Goal: Find specific page/section: Find specific page/section

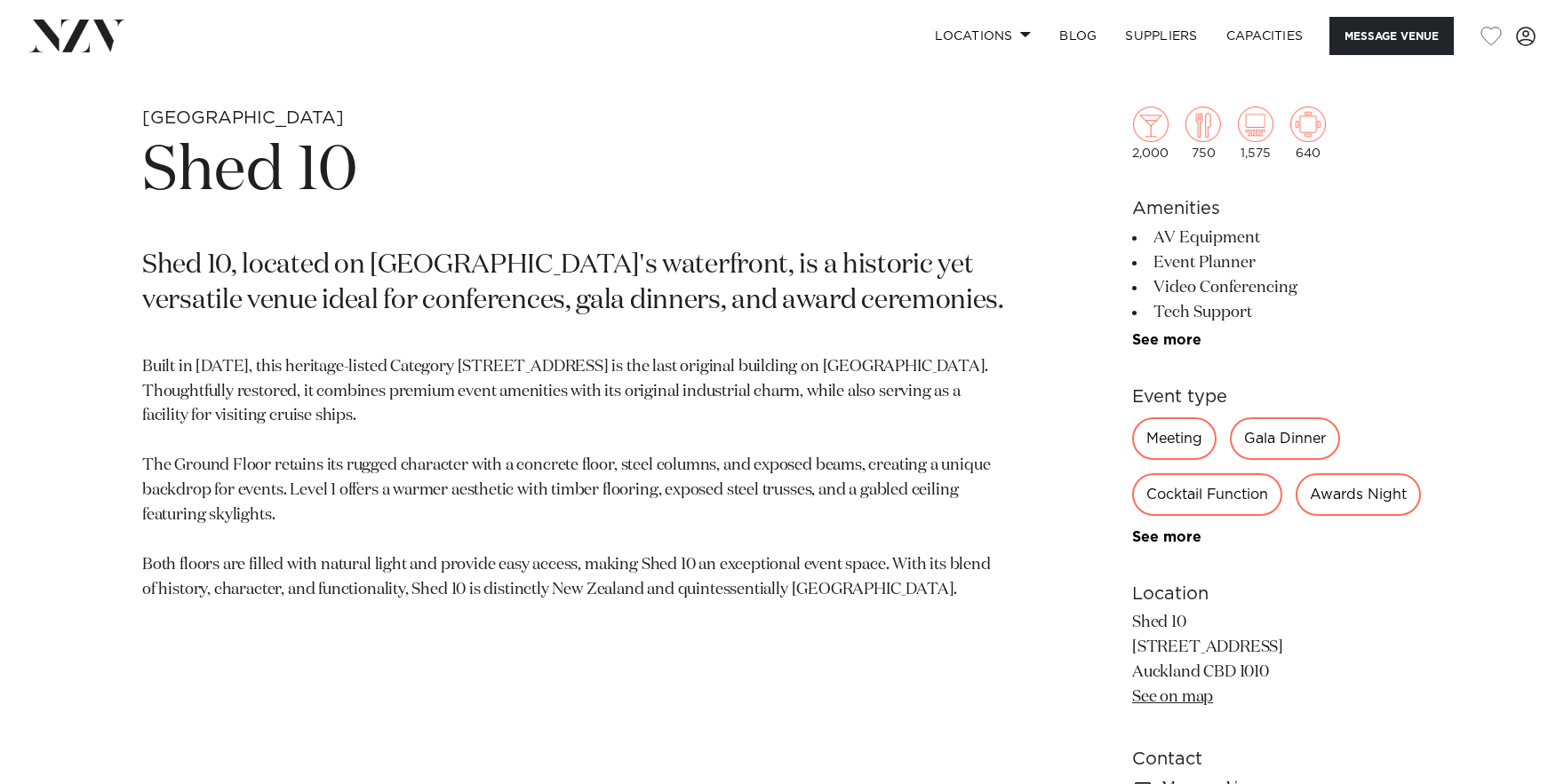
scroll to position [772, 0]
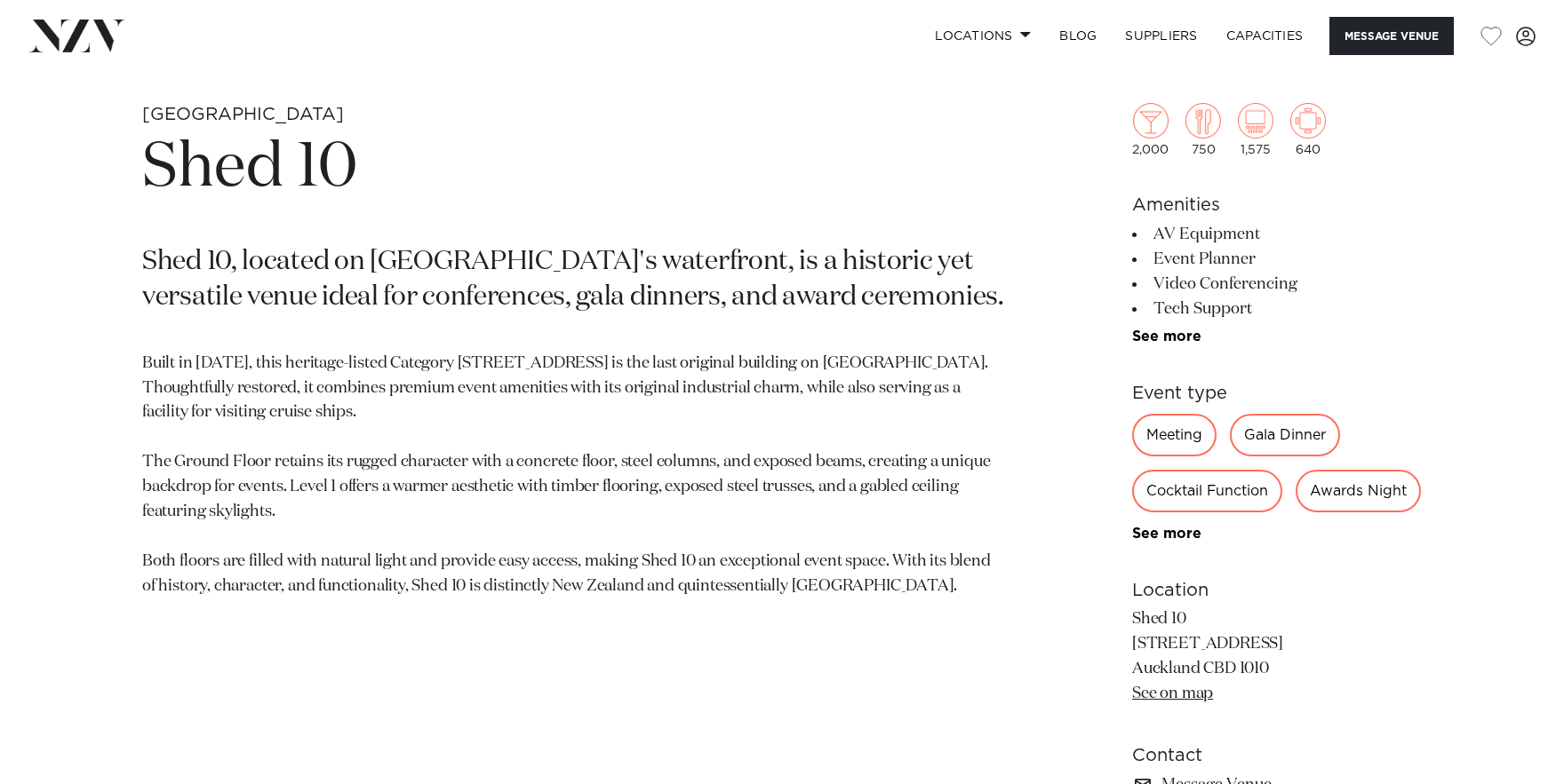
click at [1161, 438] on div "Meeting" at bounding box center [1174, 436] width 84 height 43
click at [1191, 435] on div "Meeting" at bounding box center [1174, 436] width 84 height 43
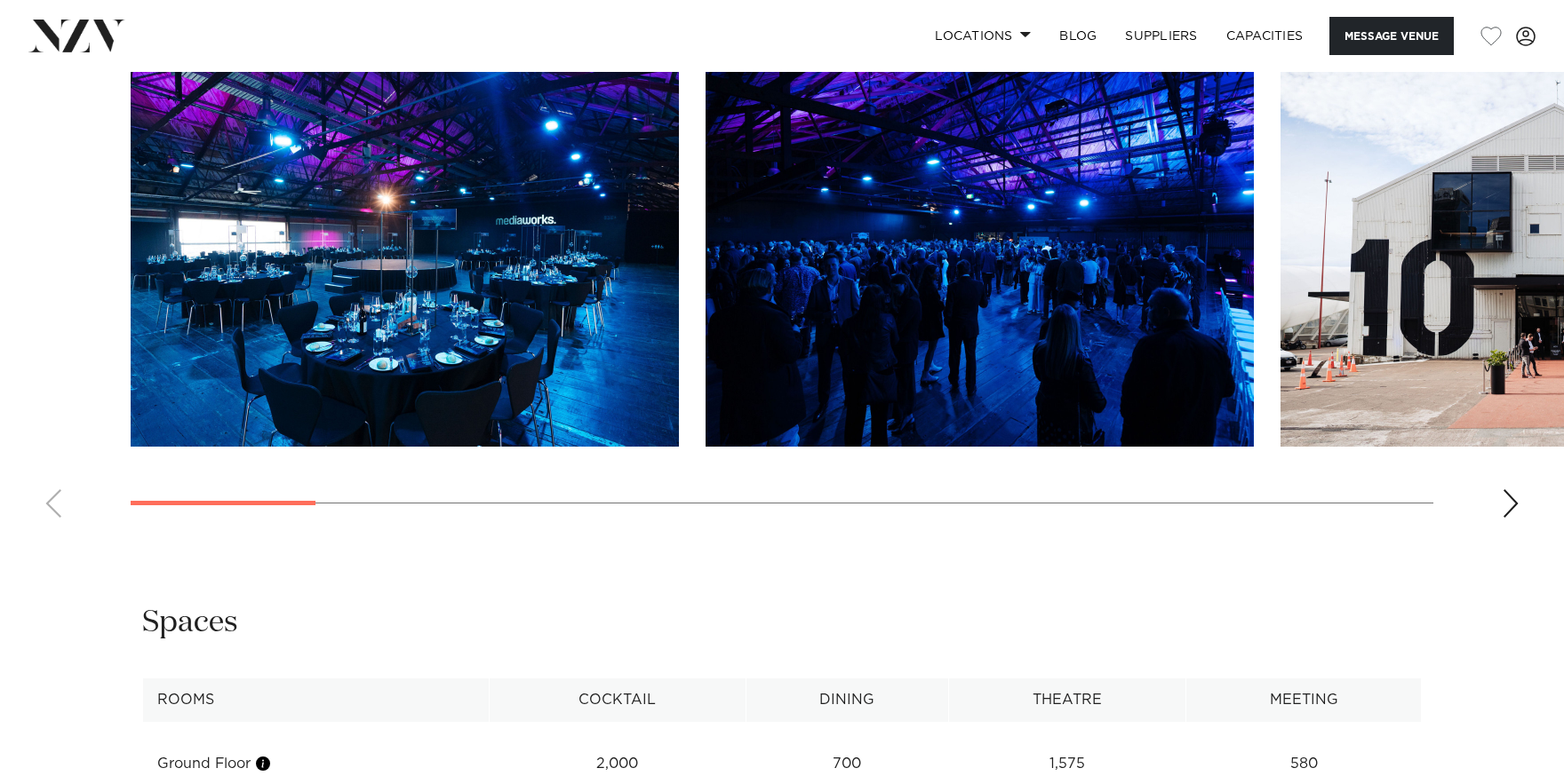
scroll to position [1891, 0]
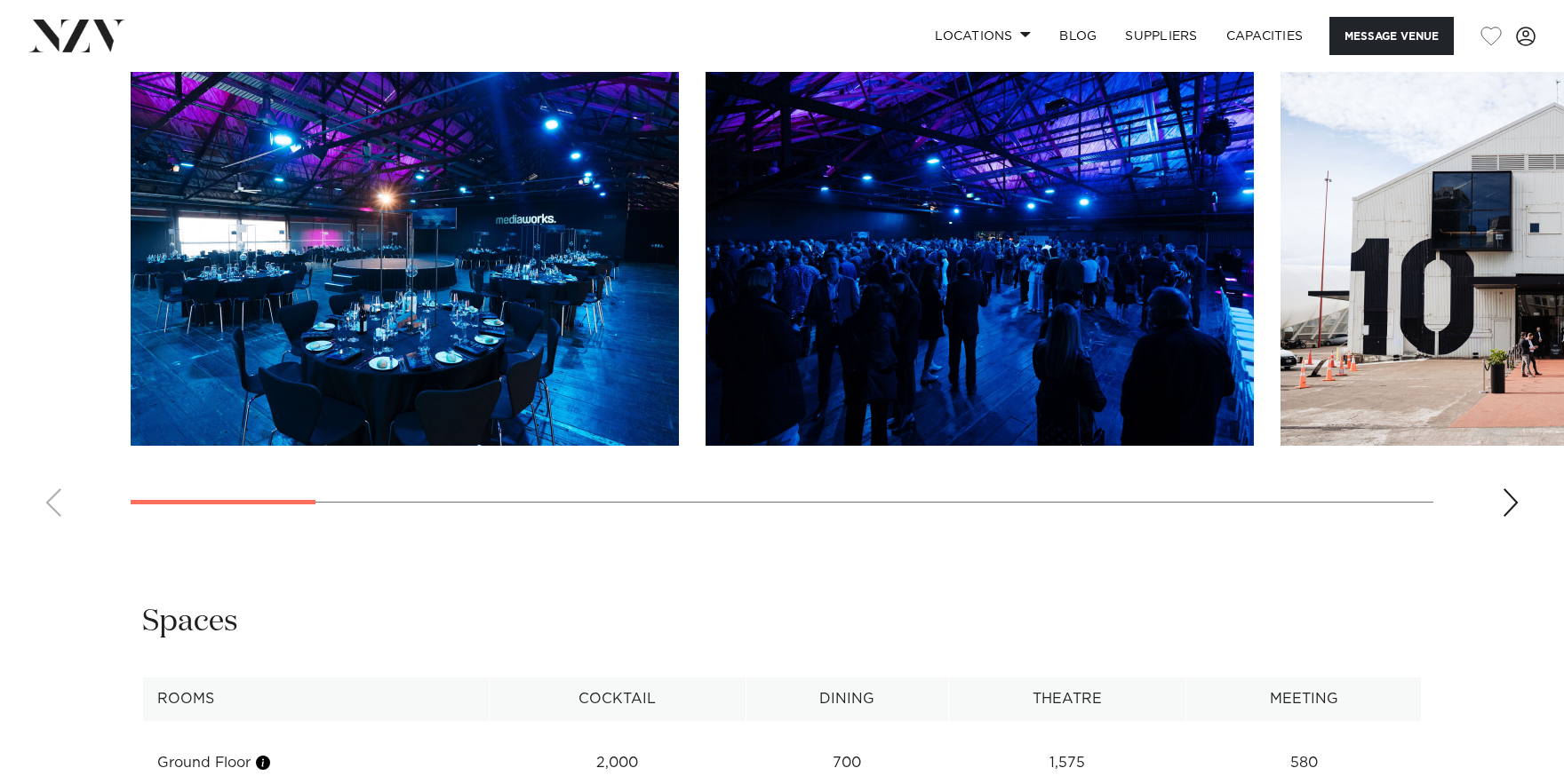
click at [1514, 517] on div "Next slide" at bounding box center [1511, 502] width 18 height 28
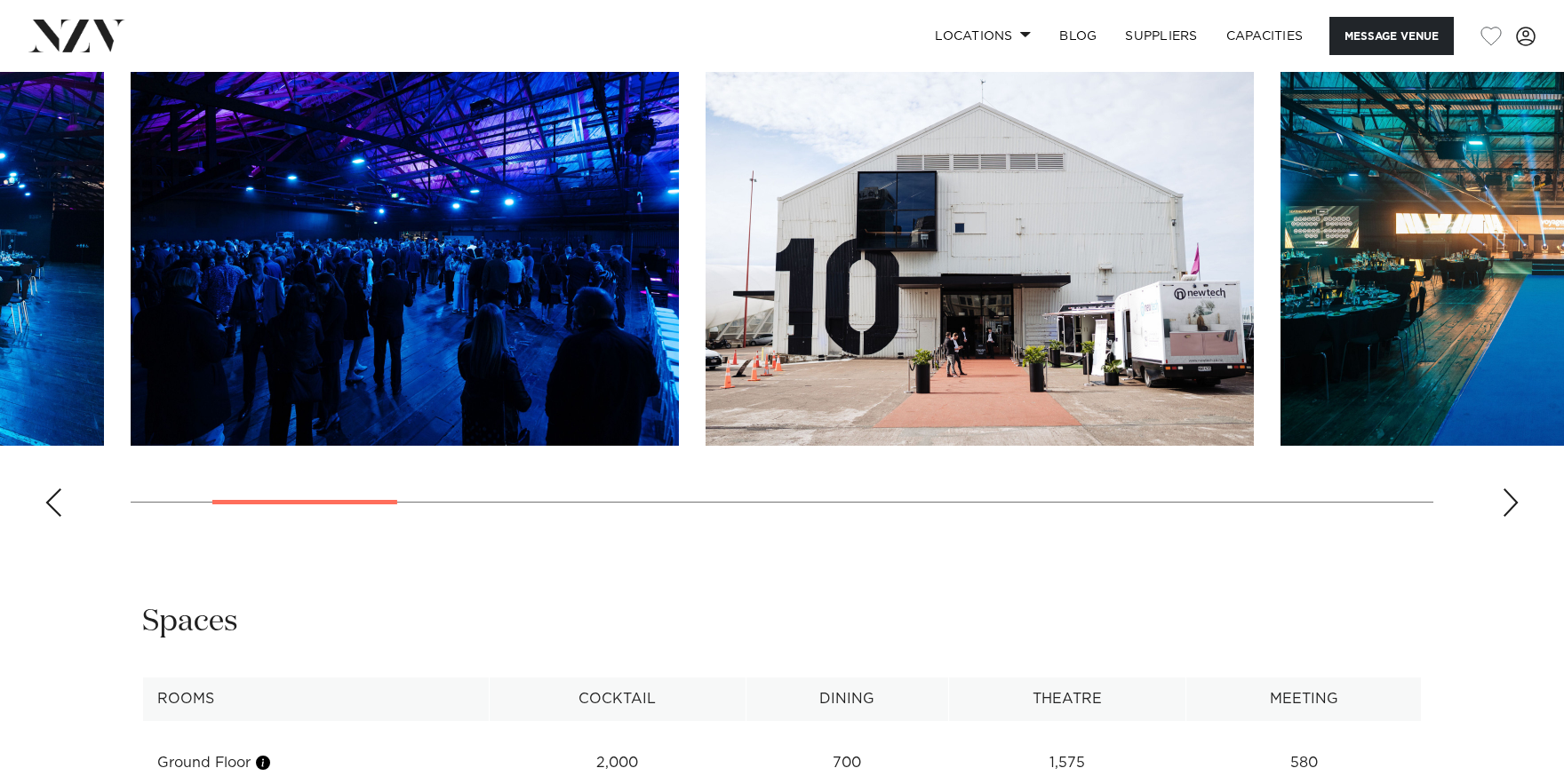
click at [1514, 517] on div "Next slide" at bounding box center [1511, 502] width 18 height 28
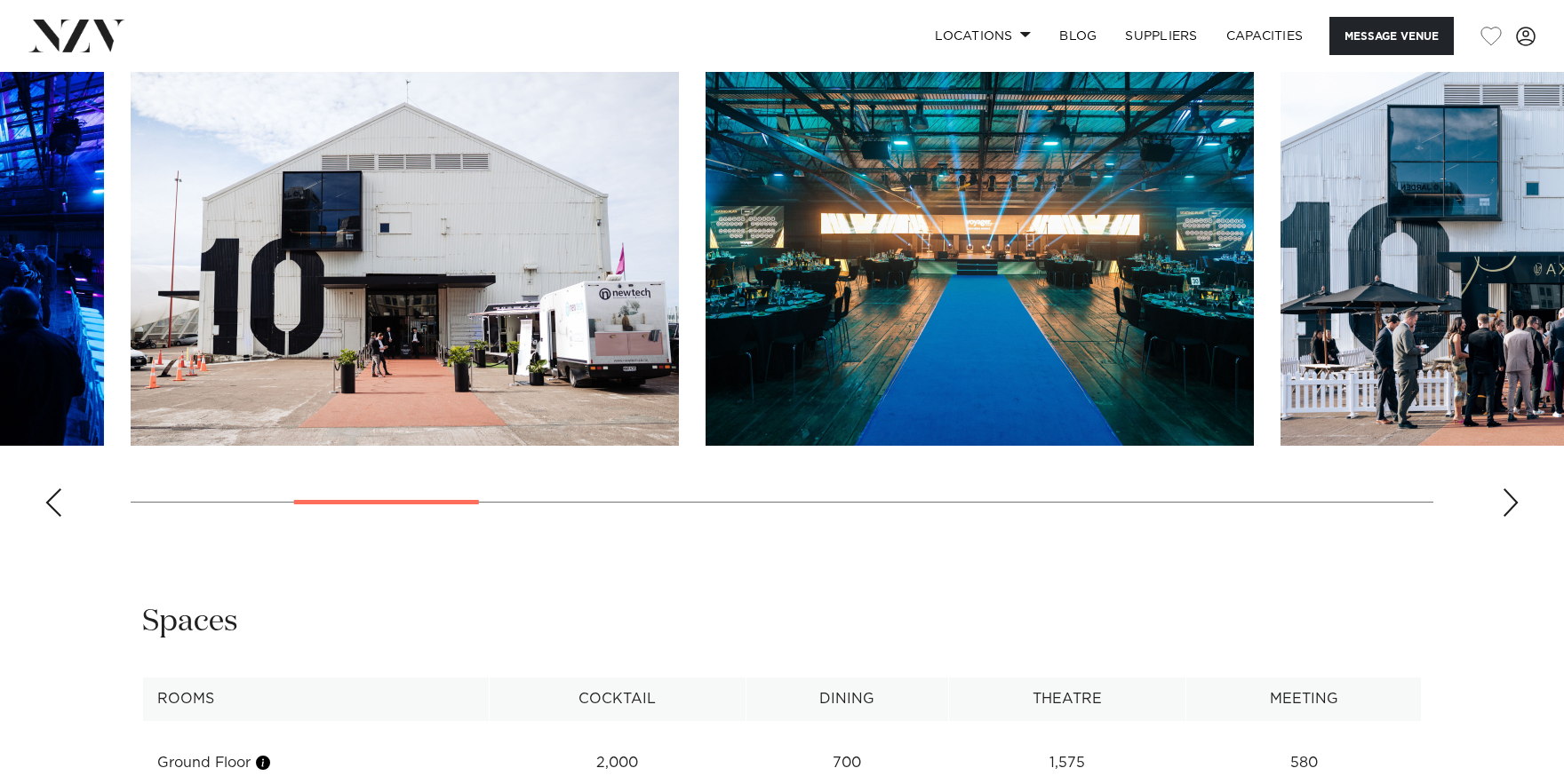
click at [1514, 517] on div "Next slide" at bounding box center [1511, 502] width 18 height 28
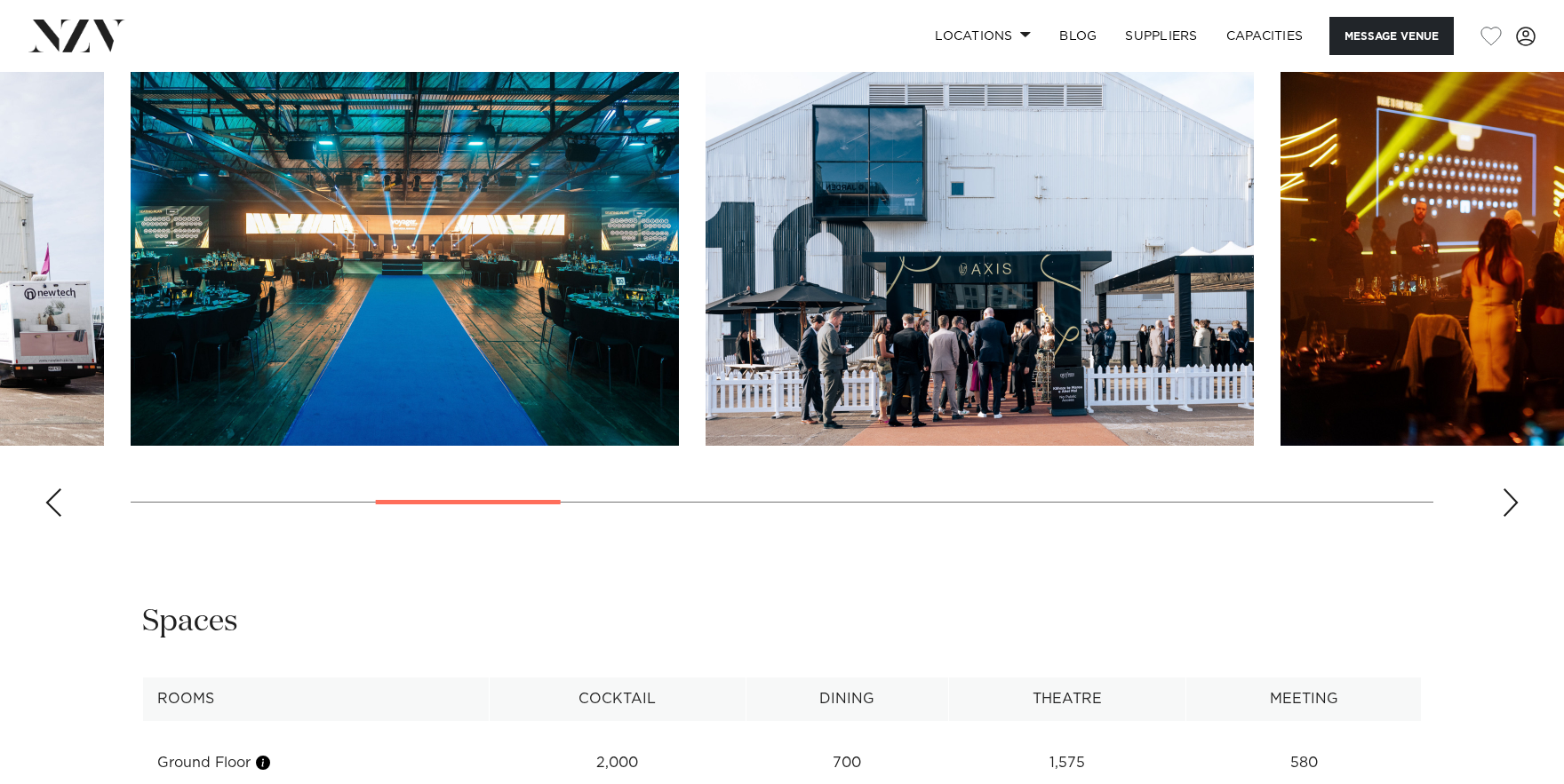
click at [1514, 517] on div "Next slide" at bounding box center [1511, 502] width 18 height 28
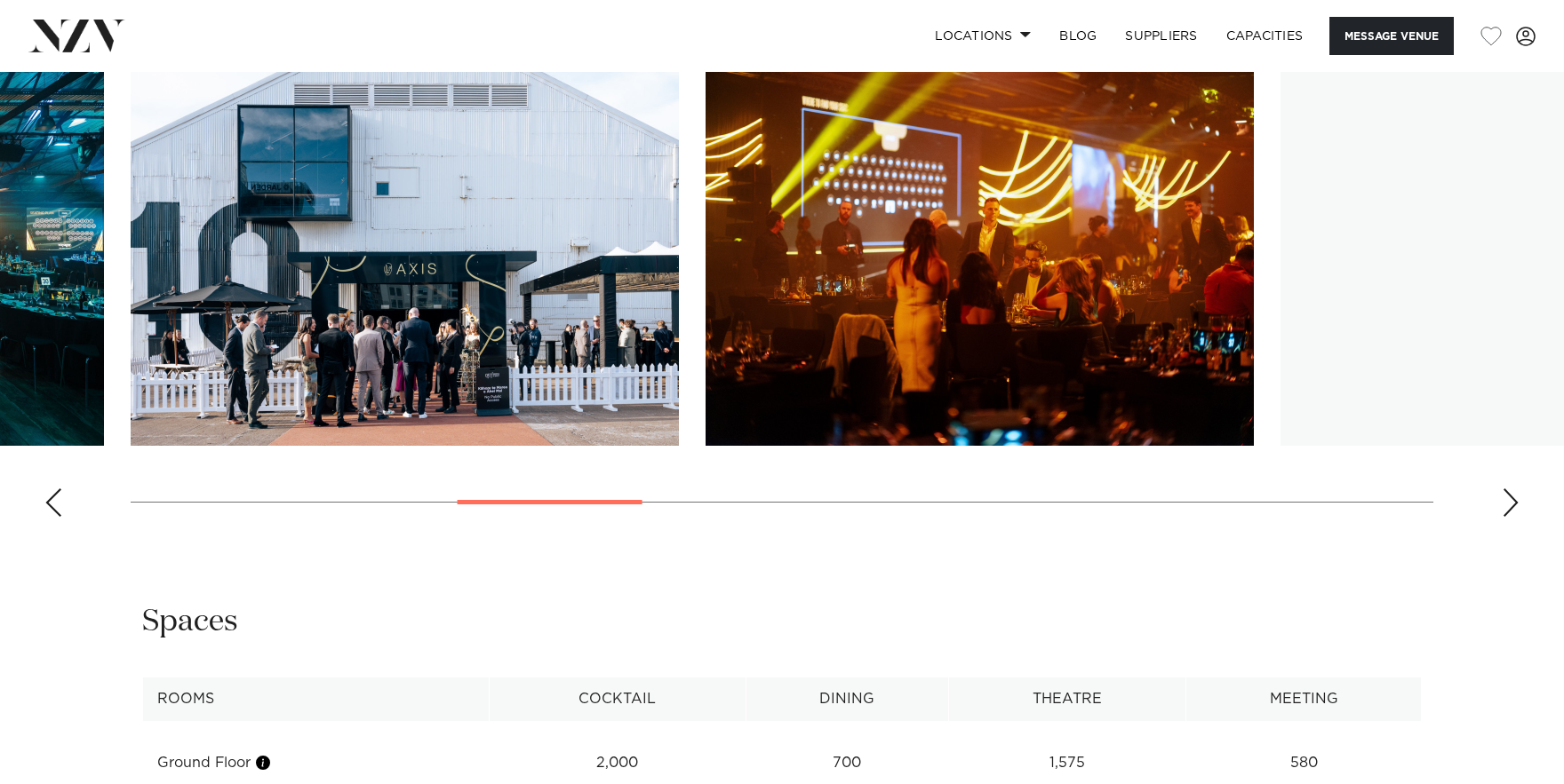
click at [1516, 517] on div "Next slide" at bounding box center [1511, 502] width 18 height 28
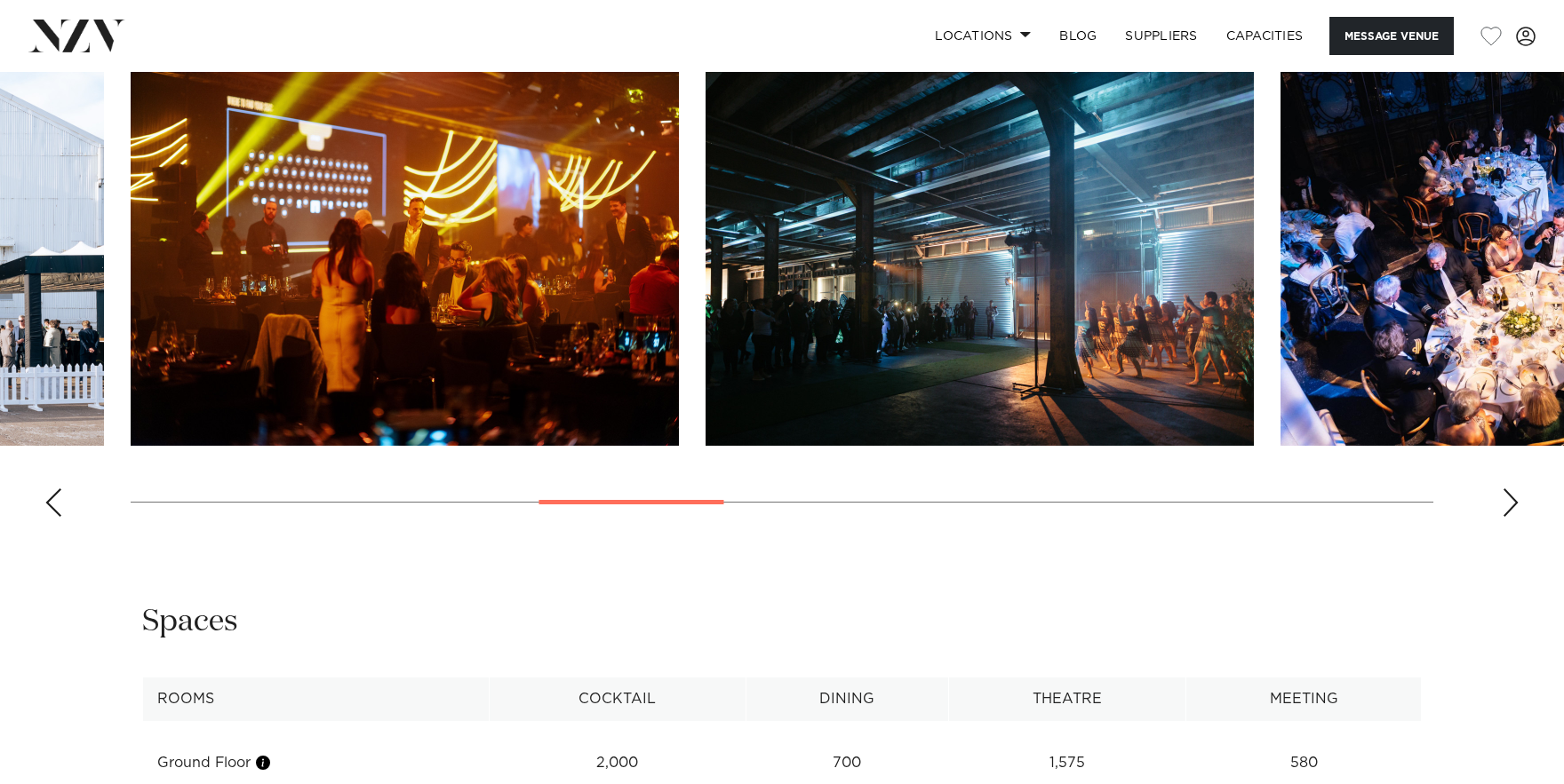
click at [1516, 517] on div "Next slide" at bounding box center [1511, 502] width 18 height 28
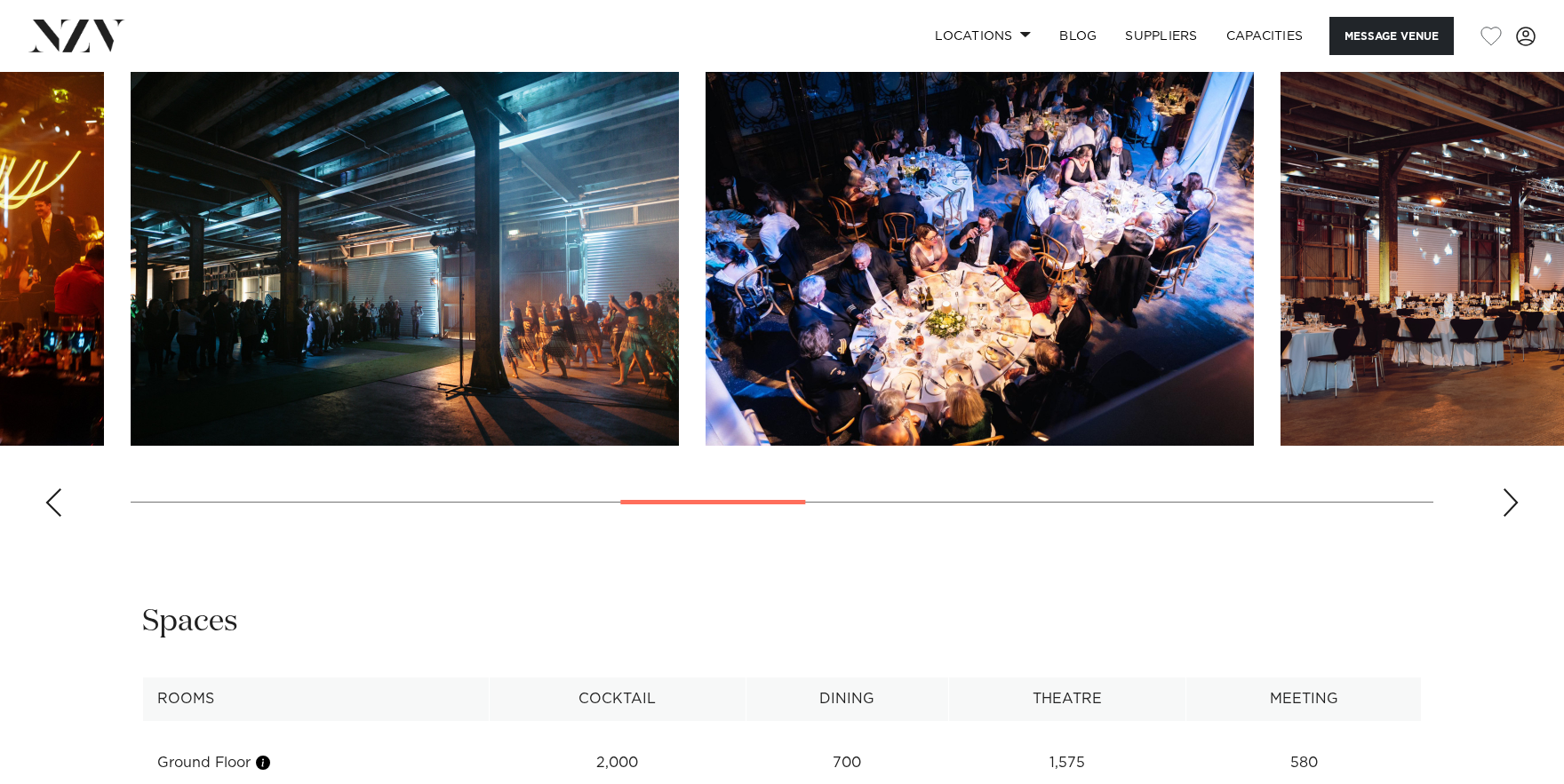
click at [1516, 517] on div "Next slide" at bounding box center [1511, 502] width 18 height 28
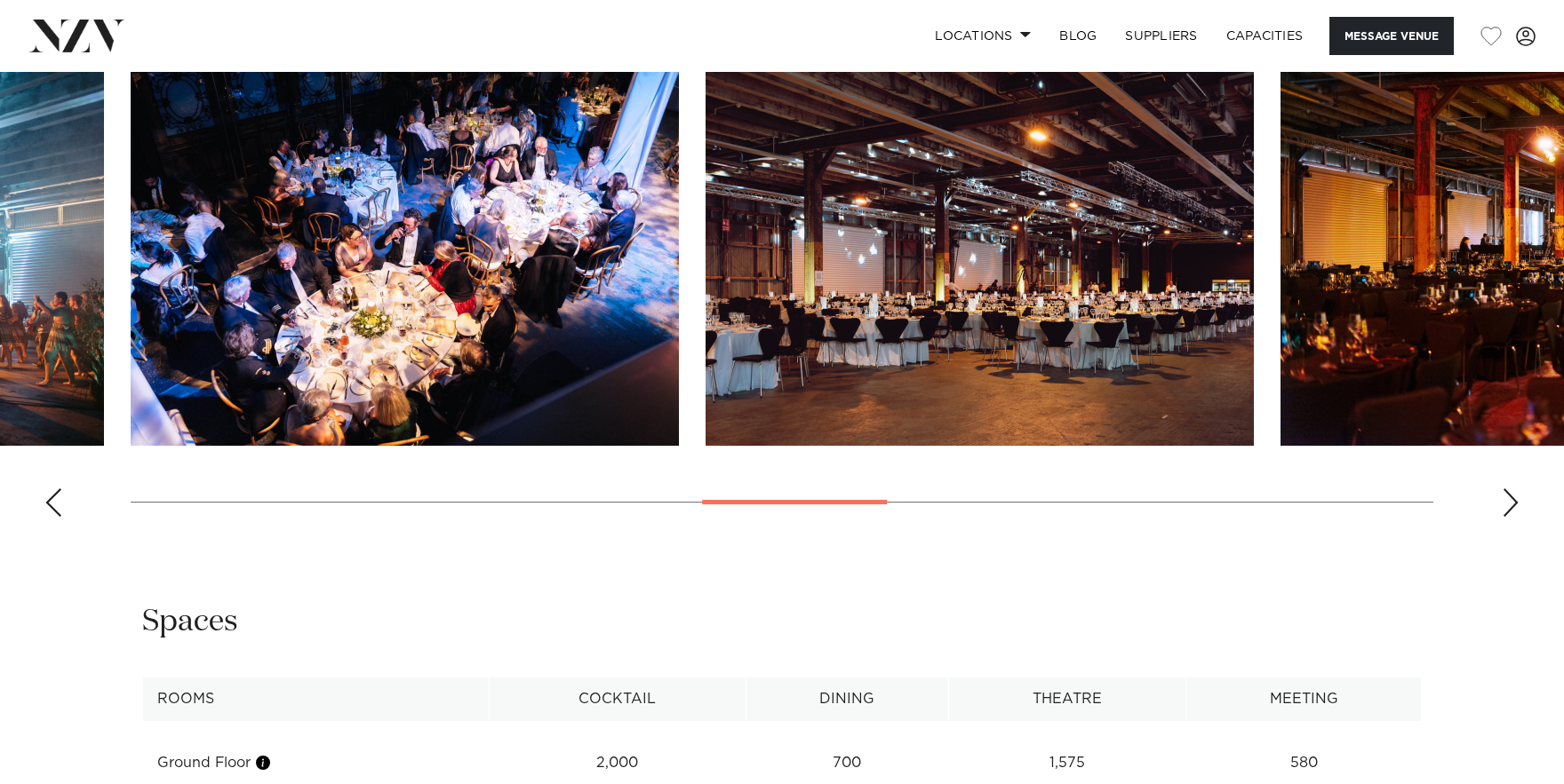
click at [1516, 517] on div "Next slide" at bounding box center [1511, 502] width 18 height 28
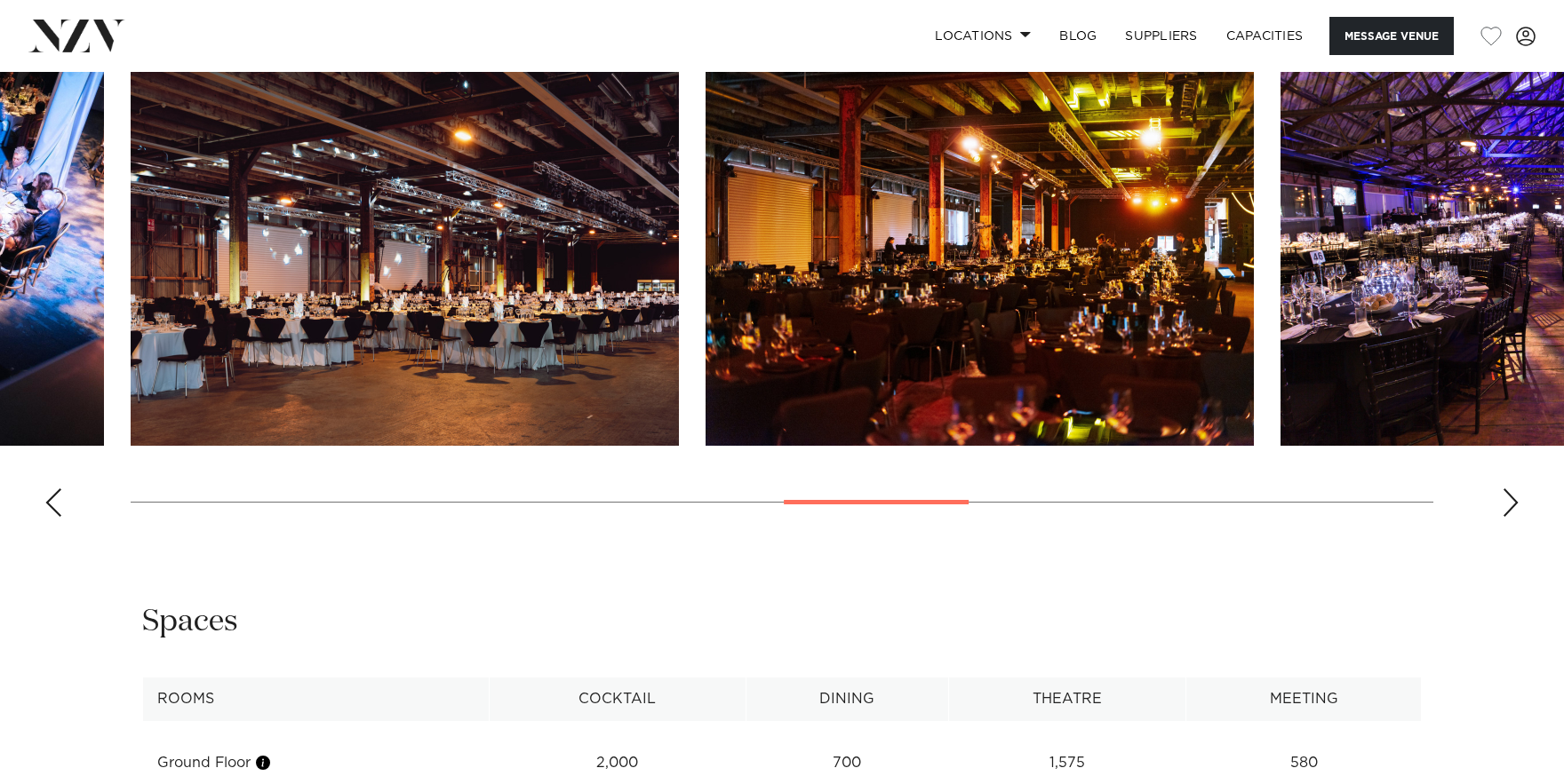
click at [1516, 517] on div "Next slide" at bounding box center [1511, 502] width 18 height 28
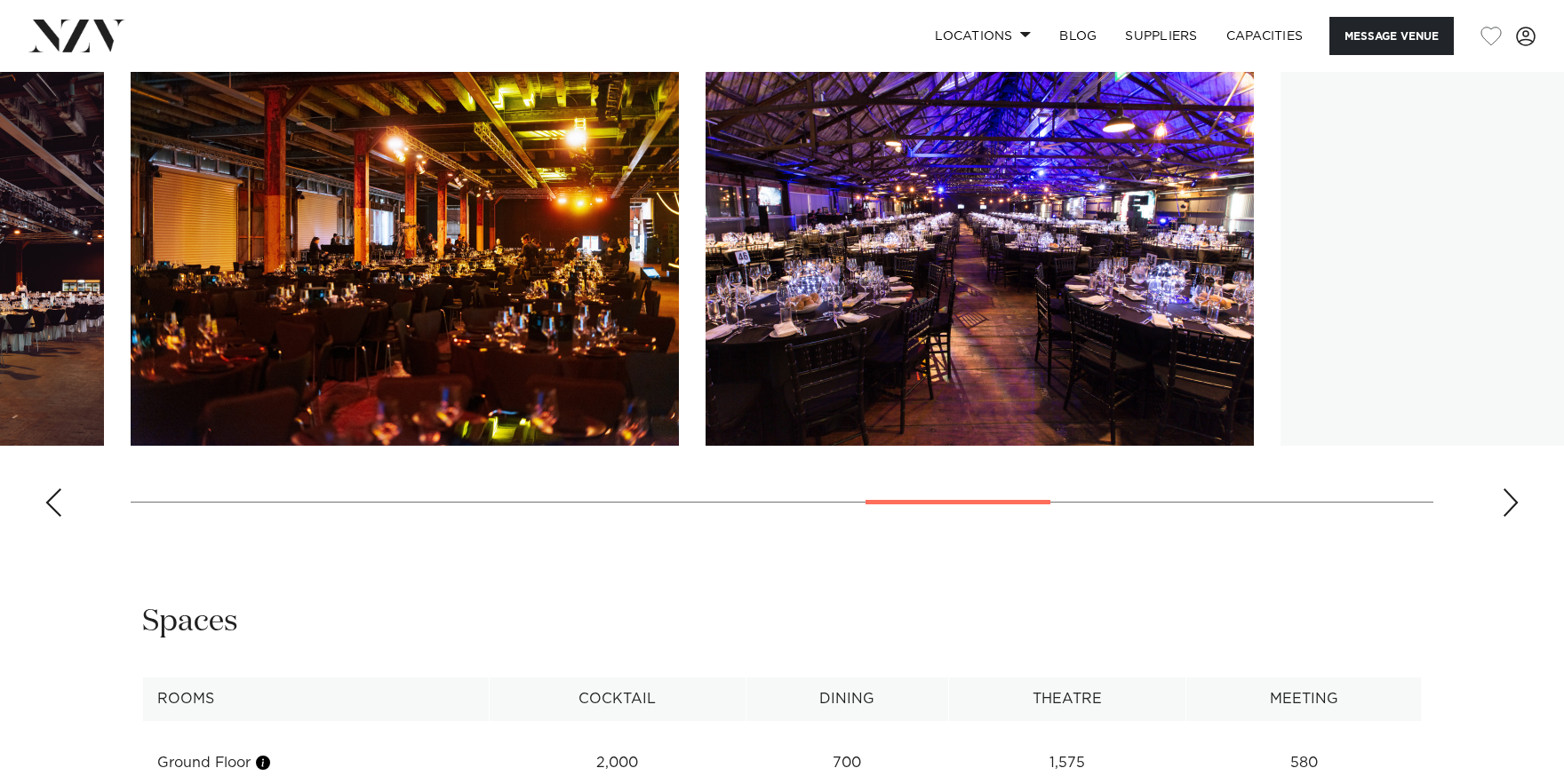
click at [1516, 517] on div "Next slide" at bounding box center [1511, 502] width 18 height 28
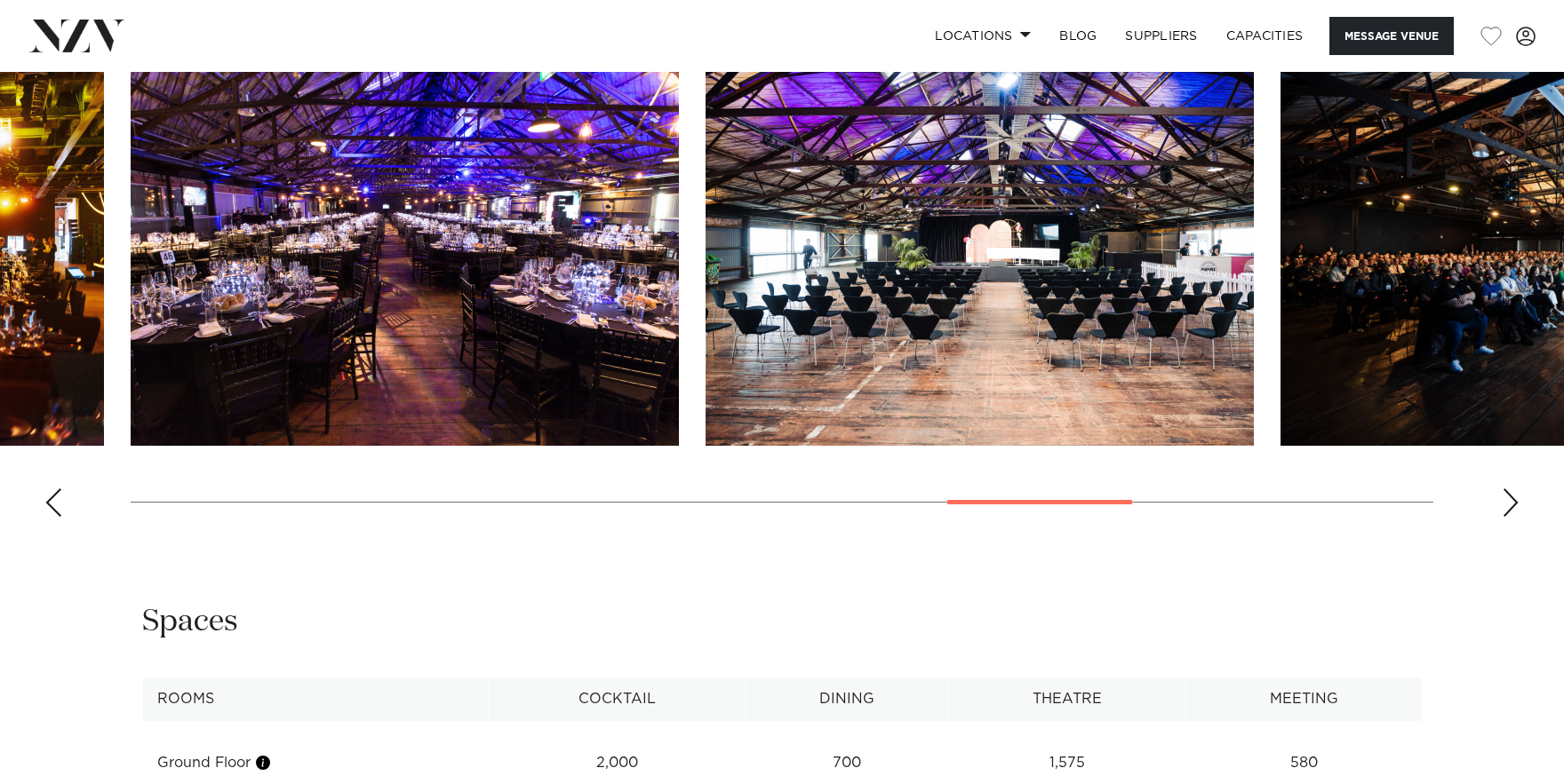
click at [1516, 517] on div "Next slide" at bounding box center [1511, 502] width 18 height 28
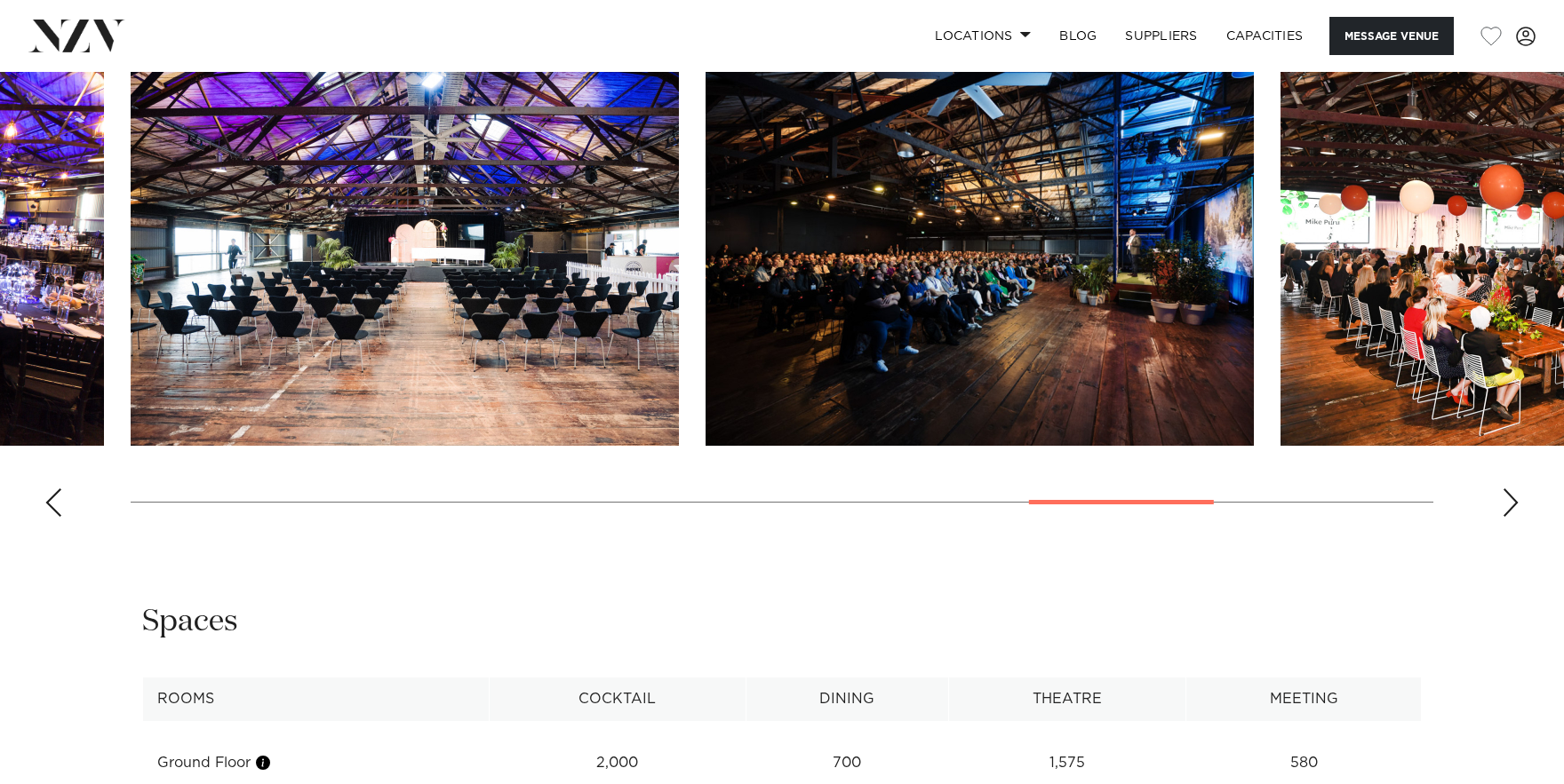
click at [1516, 517] on div "Next slide" at bounding box center [1511, 502] width 18 height 28
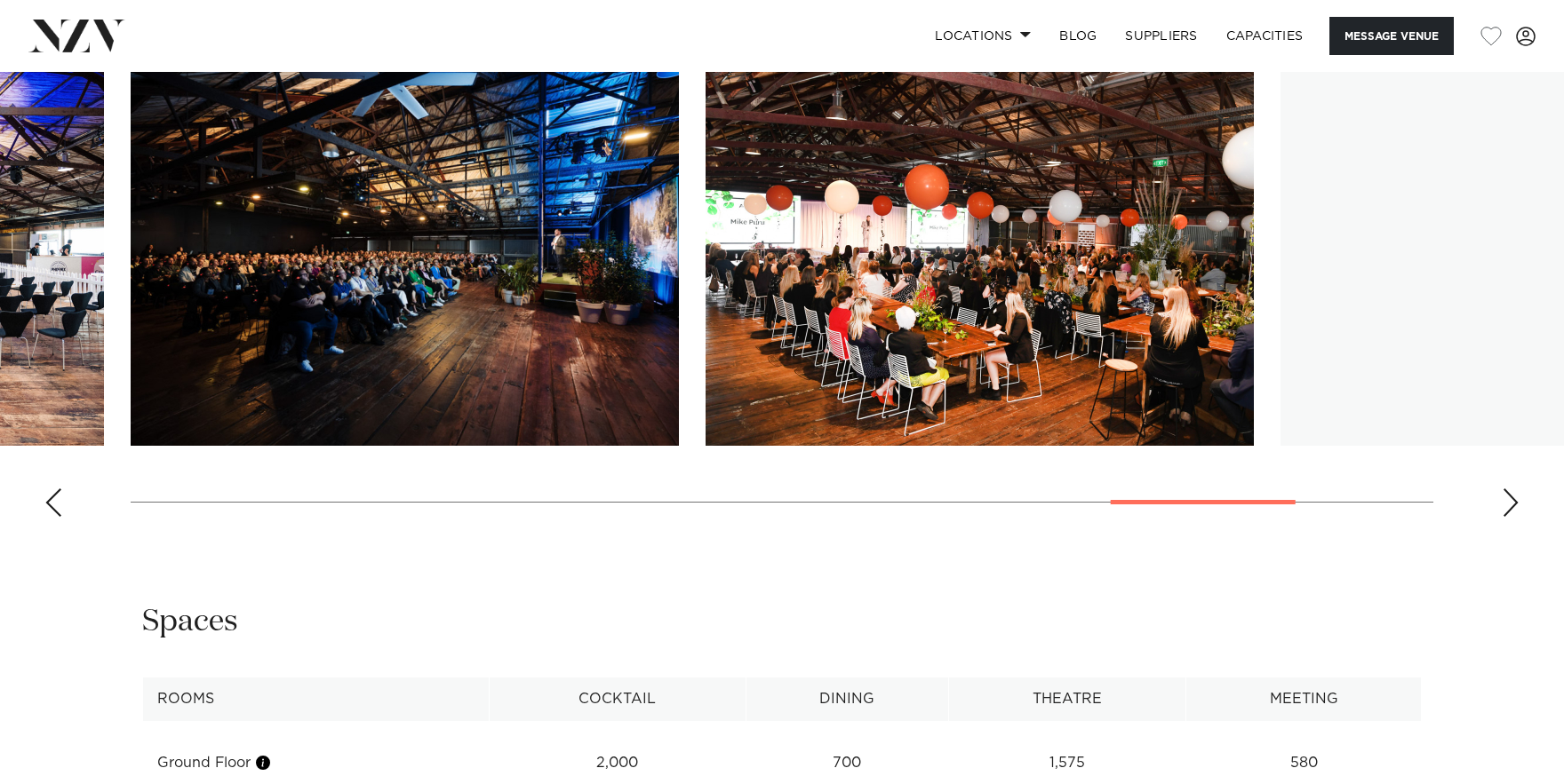
click at [1516, 517] on div "Next slide" at bounding box center [1511, 502] width 18 height 28
